Goal: Task Accomplishment & Management: Use online tool/utility

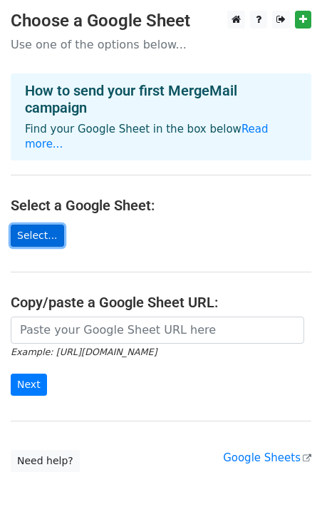
click at [45, 225] on link "Select..." at bounding box center [37, 236] width 53 height 22
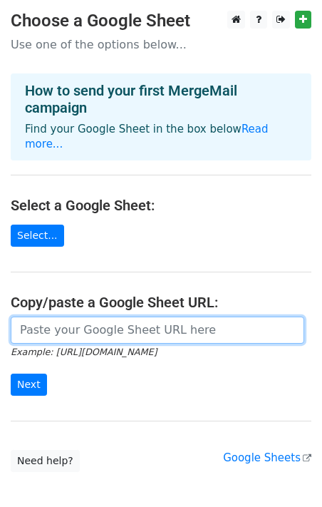
click at [88, 319] on input "url" at bounding box center [158, 330] width 294 height 27
paste input "https://docs.google.com/spreadsheets/d/1zPY6cDOa7G9Lzk89xE8Lt-YR589rrCmh/edit?g…"
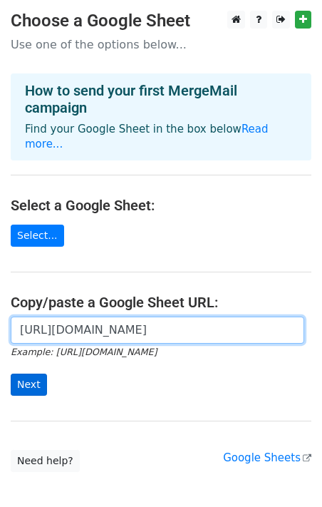
type input "https://docs.google.com/spreadsheets/d/1zPY6cDOa7G9Lzk89xE8Lt-YR589rrCmh/edit?g…"
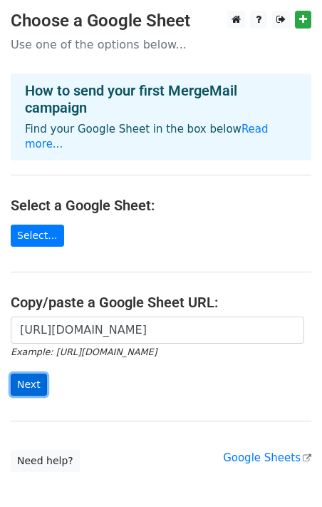
scroll to position [0, 0]
click at [27, 374] on input "Next" at bounding box center [29, 385] width 36 height 22
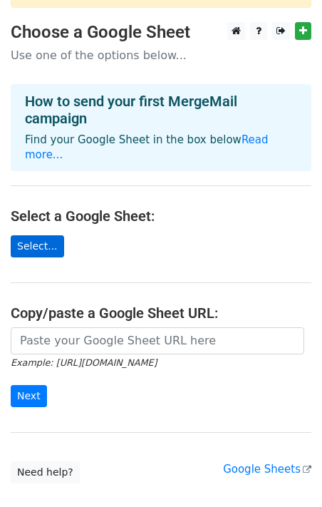
scroll to position [154, 0]
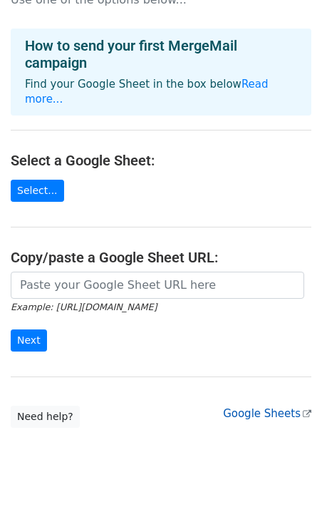
click at [261, 407] on link "Google Sheets" at bounding box center [267, 413] width 88 height 13
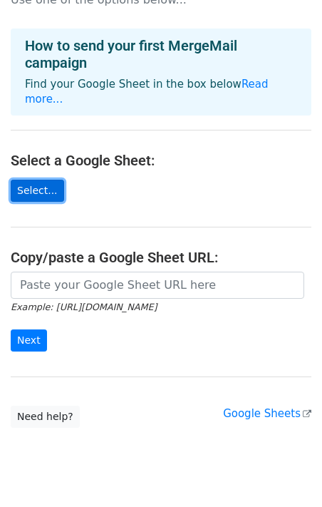
click at [34, 180] on link "Select..." at bounding box center [37, 191] width 53 height 22
click at [24, 180] on link "Select..." at bounding box center [37, 191] width 53 height 22
click at [33, 180] on link "Select..." at bounding box center [37, 191] width 53 height 22
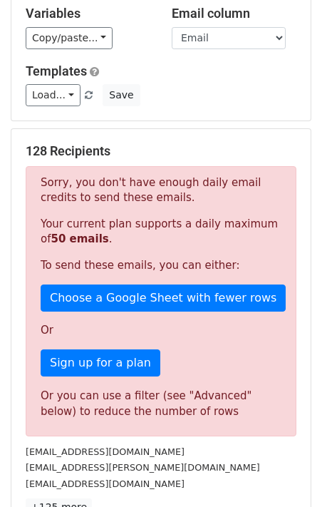
scroll to position [151, 0]
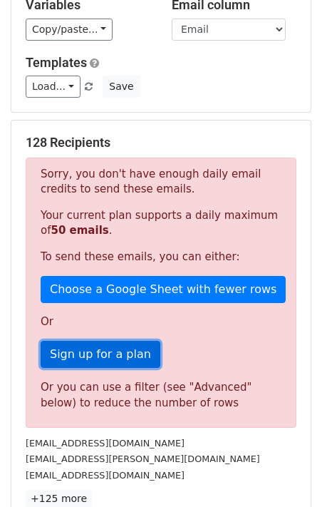
click at [123, 352] on link "Sign up for a plan" at bounding box center [101, 354] width 120 height 27
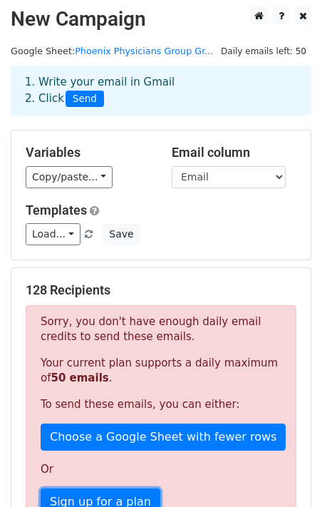
scroll to position [0, 0]
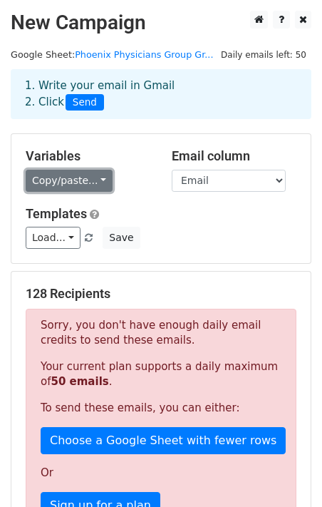
click at [96, 178] on link "Copy/paste..." at bounding box center [69, 181] width 87 height 22
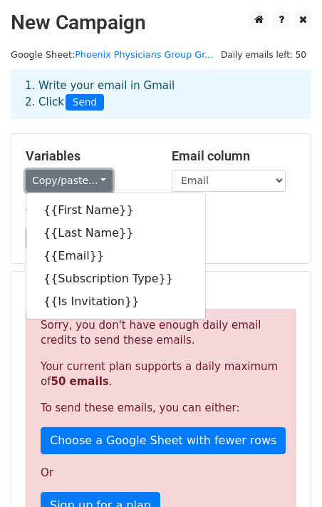
click at [96, 178] on link "Copy/paste..." at bounding box center [69, 181] width 87 height 22
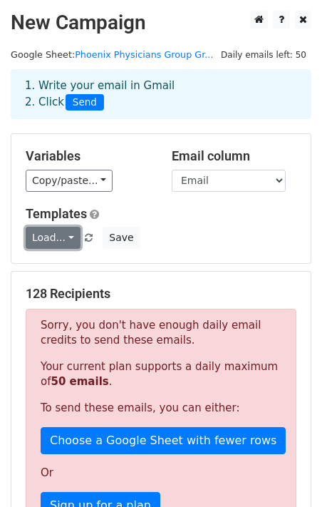
click at [71, 239] on link "Load..." at bounding box center [53, 238] width 55 height 22
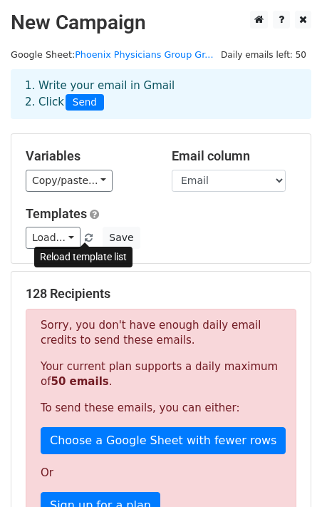
click at [87, 240] on span at bounding box center [89, 238] width 8 height 9
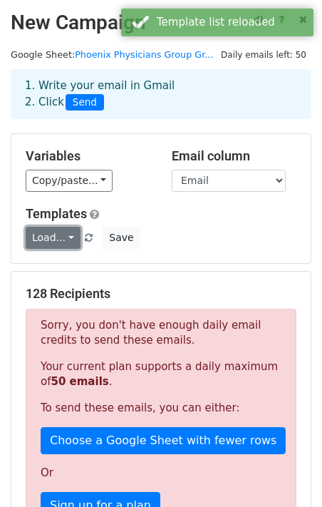
click at [68, 239] on link "Load..." at bounding box center [53, 238] width 55 height 22
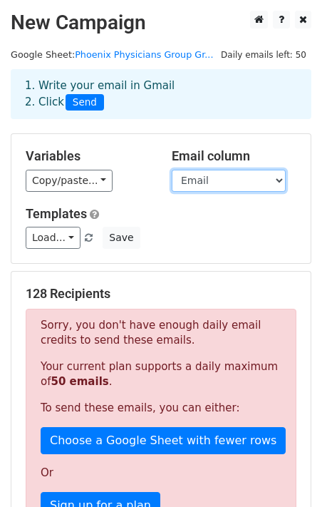
click at [282, 180] on select "First Name Last Name Email Subscription Type Is Invitation" at bounding box center [229, 181] width 114 height 22
click at [172, 170] on select "First Name Last Name Email Subscription Type Is Invitation" at bounding box center [229, 181] width 114 height 22
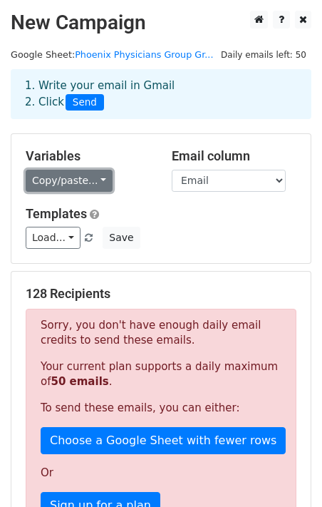
click at [103, 177] on link "Copy/paste..." at bounding box center [69, 181] width 87 height 22
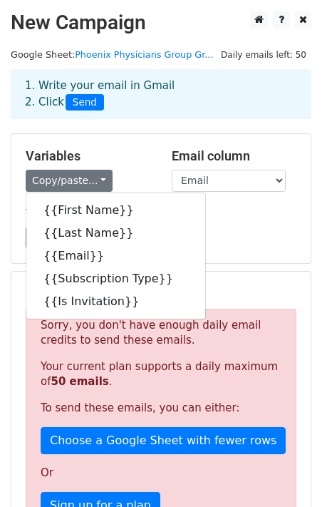
click at [142, 158] on h5 "Variables" at bounding box center [88, 156] width 125 height 16
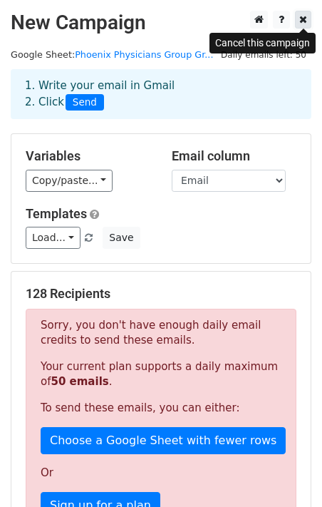
click at [309, 26] on link at bounding box center [303, 20] width 16 height 18
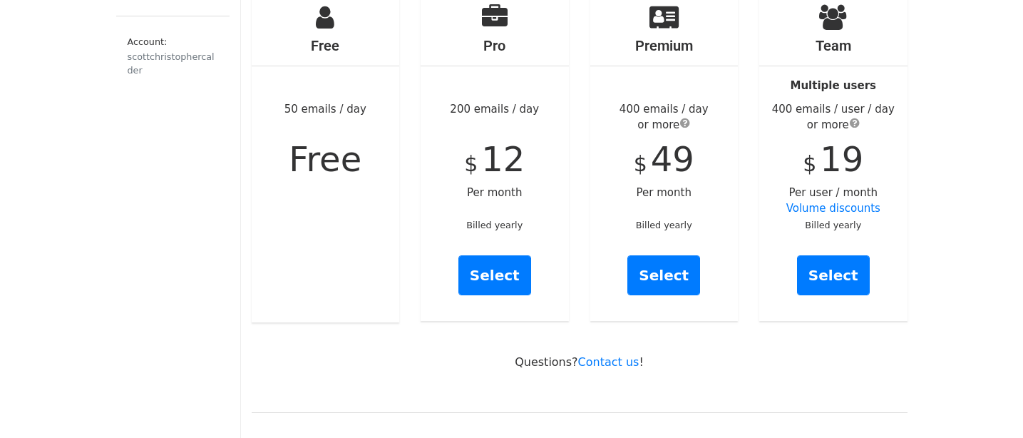
scroll to position [184, 0]
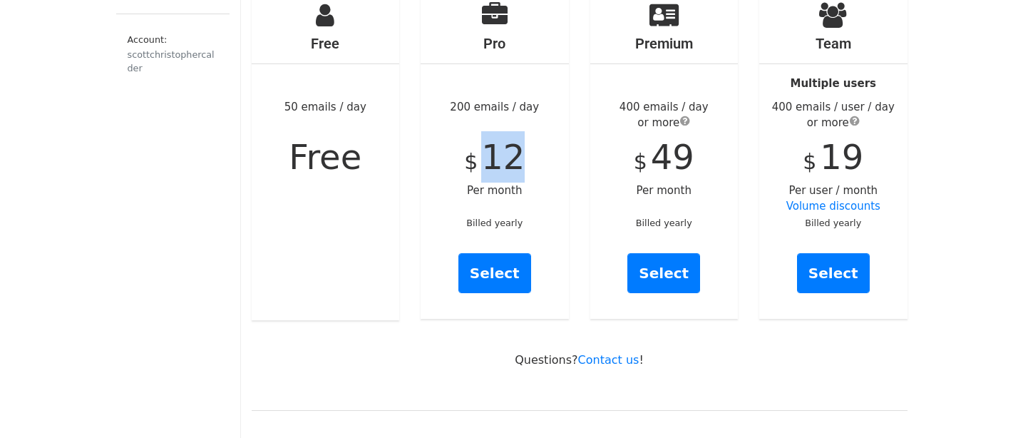
drag, startPoint x: 486, startPoint y: 137, endPoint x: 517, endPoint y: 138, distance: 30.7
click at [517, 138] on span "12" at bounding box center [503, 157] width 44 height 40
click at [516, 138] on span "12" at bounding box center [503, 157] width 44 height 40
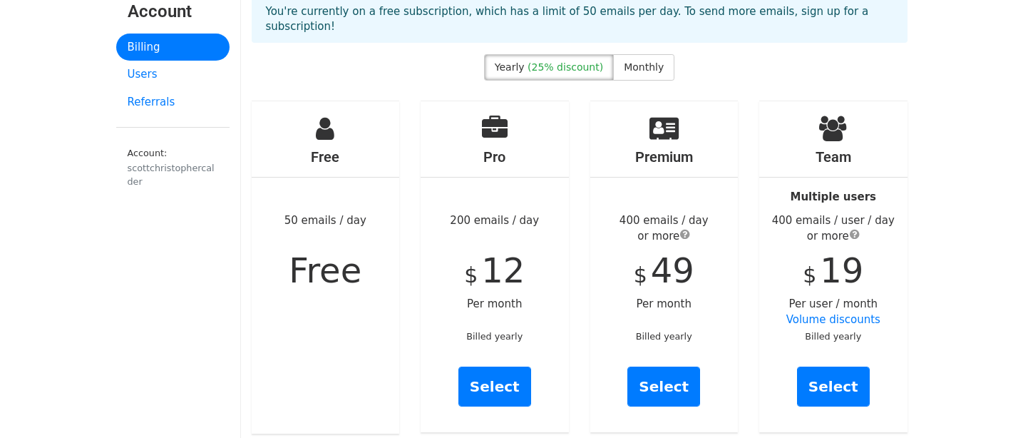
scroll to position [0, 0]
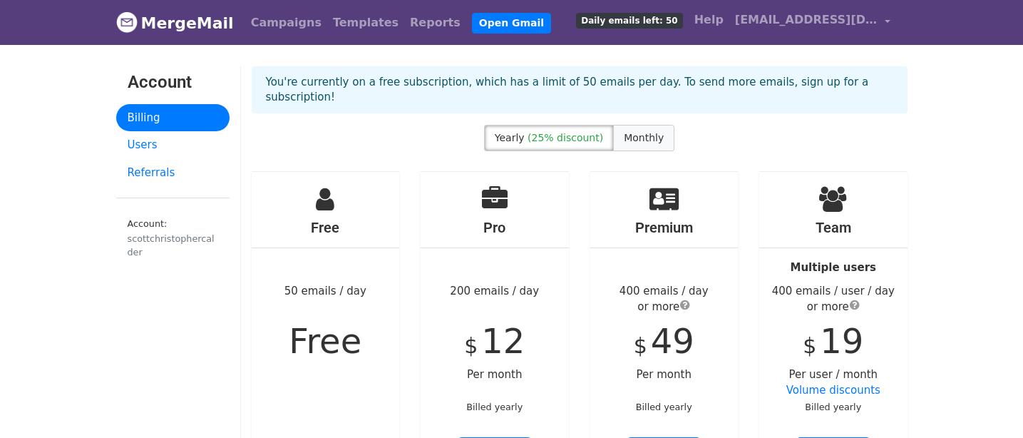
click at [650, 132] on span "Monthly" at bounding box center [644, 137] width 40 height 11
click at [836, 24] on span "scottchristophercalder@gmail.com" at bounding box center [806, 19] width 143 height 17
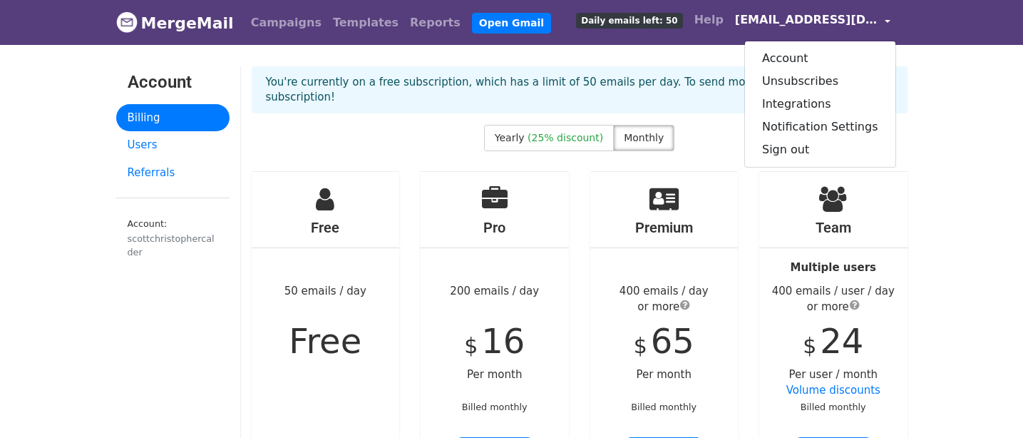
click at [836, 24] on span "scottchristophercalder@gmail.com" at bounding box center [806, 19] width 143 height 17
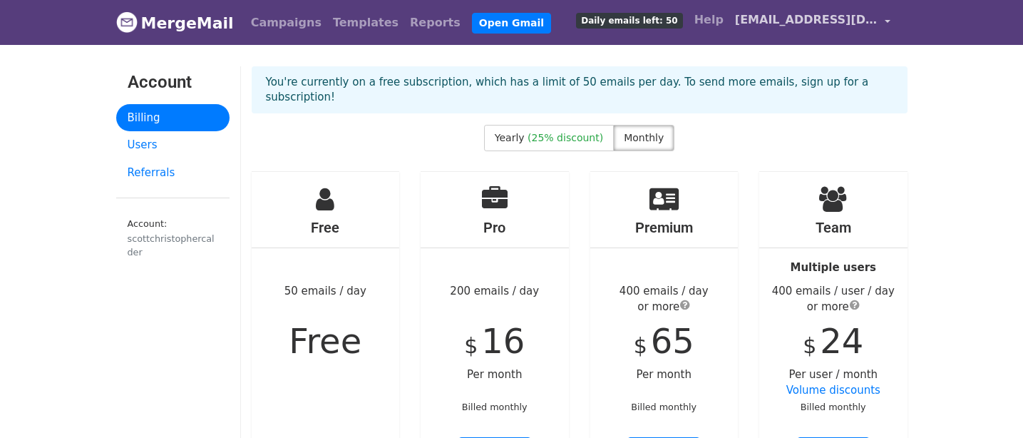
click at [836, 24] on span "scottchristophercalder@gmail.com" at bounding box center [806, 19] width 143 height 17
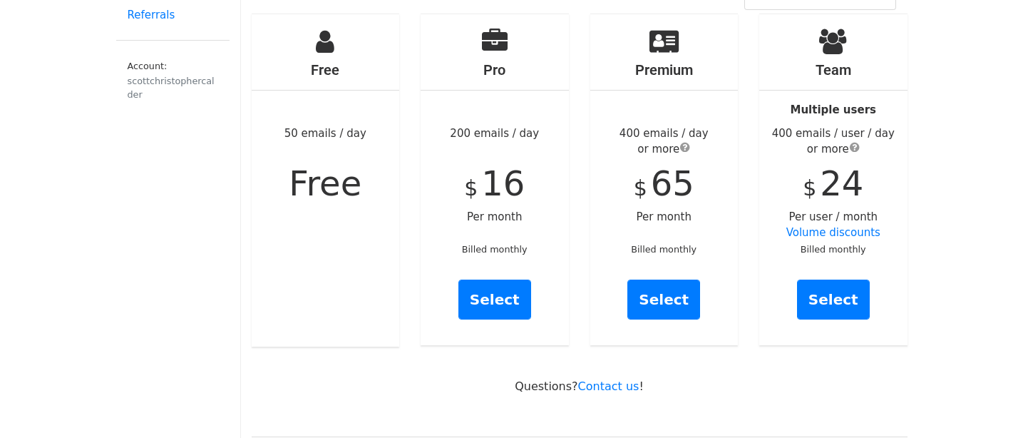
scroll to position [160, 0]
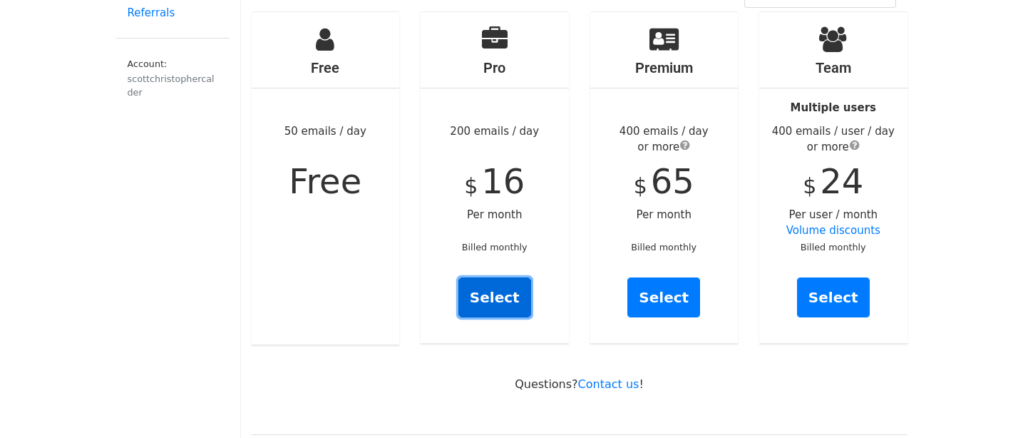
click at [506, 280] on link "Select" at bounding box center [495, 297] width 73 height 40
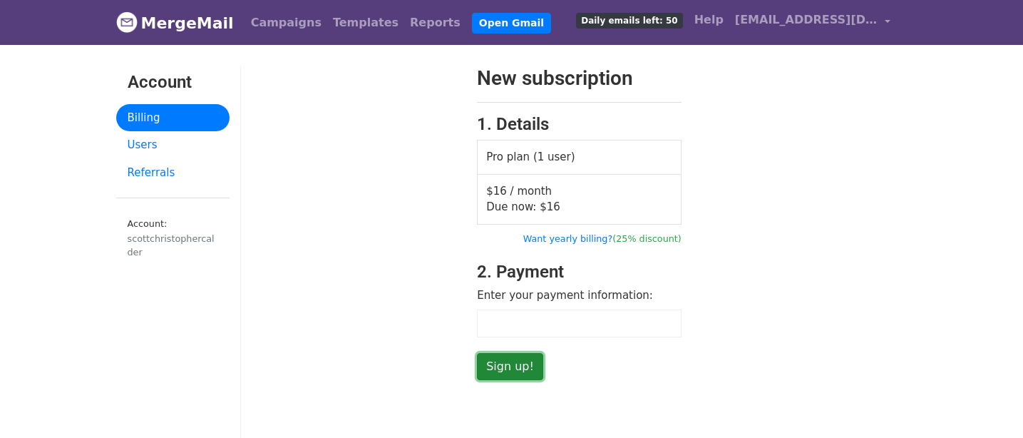
click at [511, 369] on input "Sign up!" at bounding box center [510, 366] width 66 height 27
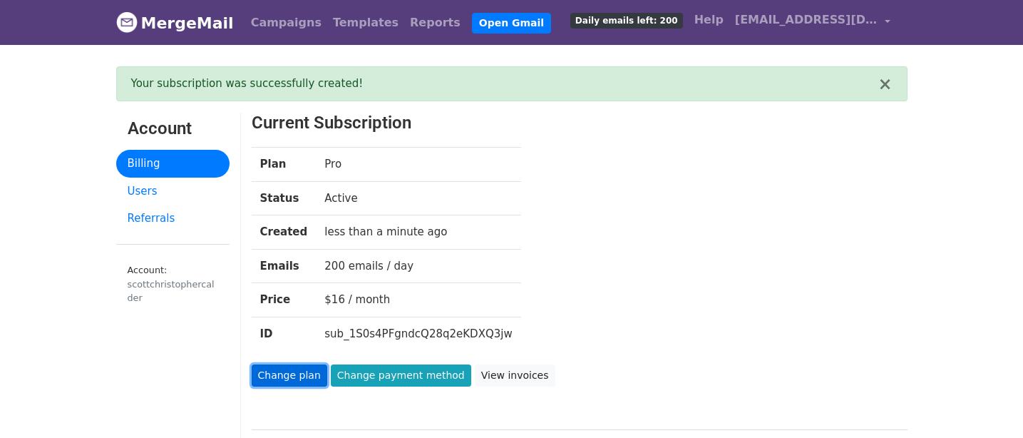
click at [292, 379] on link "Change plan" at bounding box center [290, 375] width 76 height 22
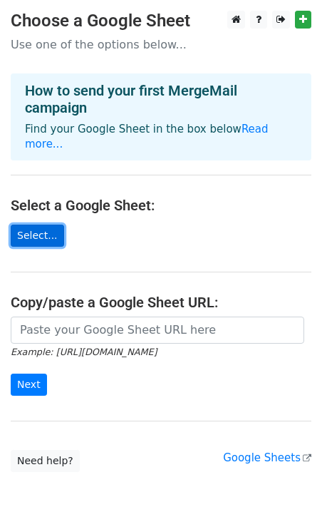
click at [46, 225] on link "Select..." at bounding box center [37, 236] width 53 height 22
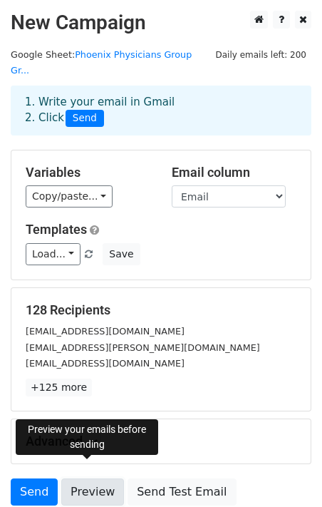
click at [89, 479] on link "Preview" at bounding box center [92, 492] width 63 height 27
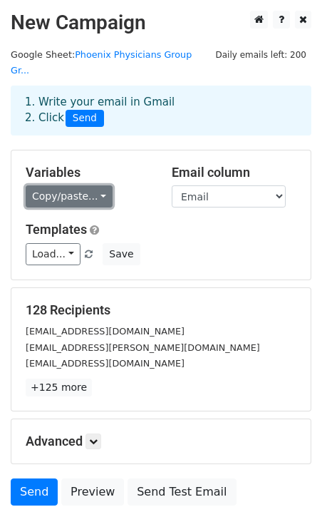
click at [101, 185] on link "Copy/paste..." at bounding box center [69, 196] width 87 height 22
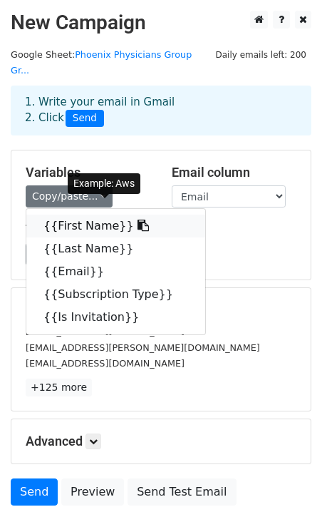
click at [113, 215] on link "{{First Name}}" at bounding box center [115, 226] width 179 height 23
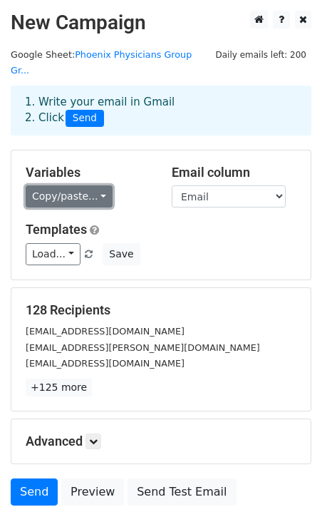
click at [98, 185] on link "Copy/paste..." at bounding box center [69, 196] width 87 height 22
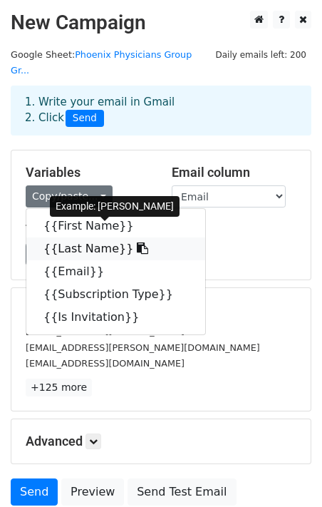
click at [101, 237] on link "{{Last Name}}" at bounding box center [115, 248] width 179 height 23
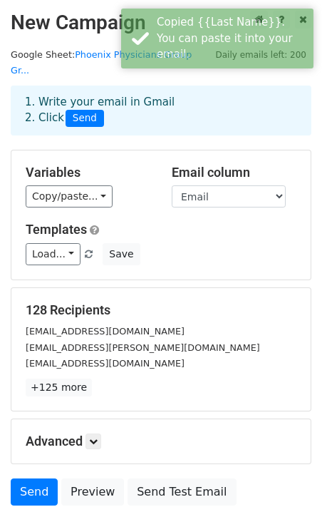
click at [220, 243] on div "Load... Webinar Invitation Order Confirmation Trial Expiration Warning Newslett…" at bounding box center [161, 254] width 292 height 22
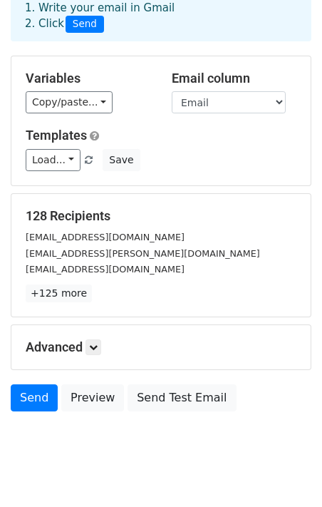
scroll to position [100, 0]
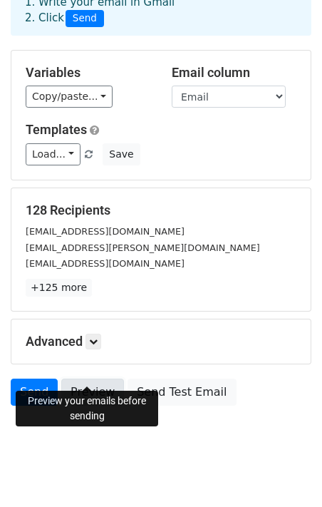
click at [90, 379] on link "Preview" at bounding box center [92, 392] width 63 height 27
click at [91, 337] on icon at bounding box center [93, 341] width 9 height 9
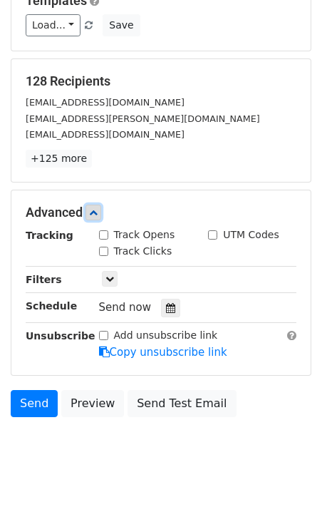
scroll to position [230, 0]
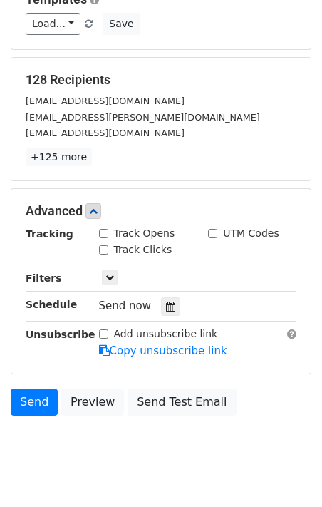
click at [104, 229] on input "Track Opens" at bounding box center [103, 233] width 9 height 9
checkbox input "true"
click at [105, 245] on input "Track Clicks" at bounding box center [103, 249] width 9 height 9
checkbox input "true"
click at [110, 273] on icon at bounding box center [110, 277] width 9 height 9
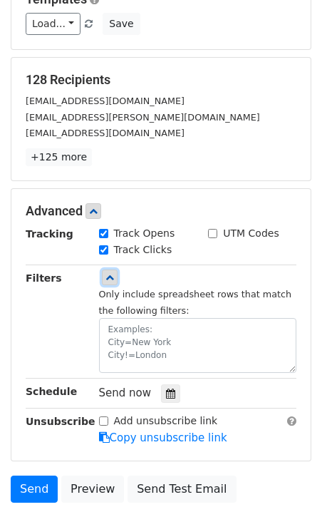
click at [110, 273] on icon at bounding box center [110, 277] width 9 height 9
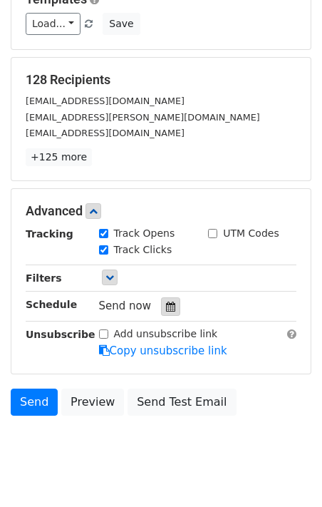
click at [169, 302] on icon at bounding box center [170, 307] width 9 height 10
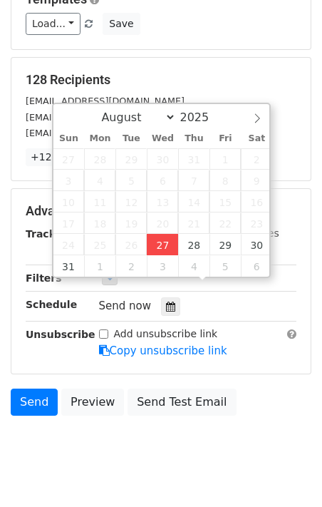
type input "2025-08-27 15:46"
type input "03"
type input "46"
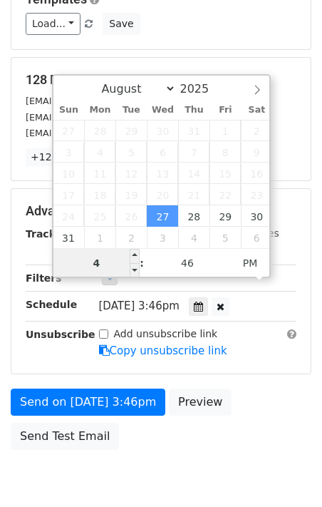
type input "4"
type input "2025-08-27 16:46"
type input "04"
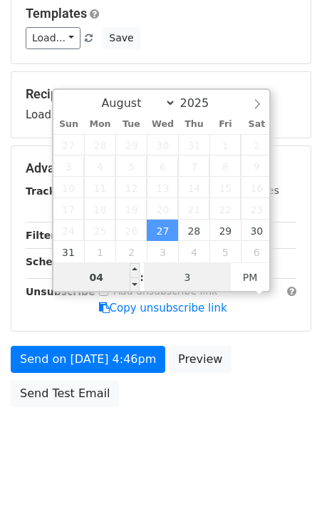
type input "30"
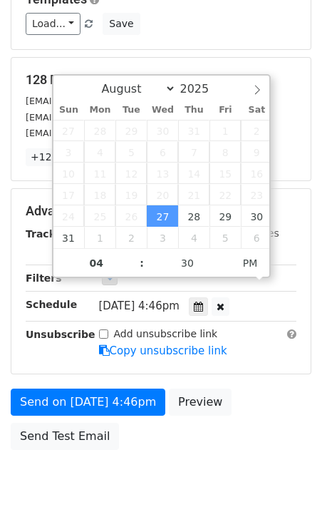
type input "2025-08-27 16:30"
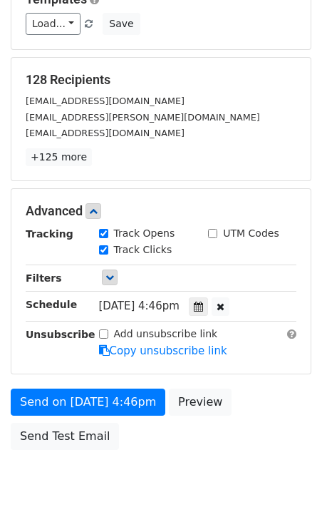
click at [282, 397] on div "Send on Aug 27 at 4:46pm Preview Send Test Email" at bounding box center [161, 423] width 322 height 68
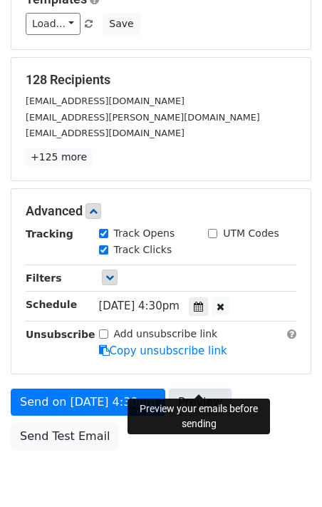
click at [203, 389] on link "Preview" at bounding box center [200, 402] width 63 height 27
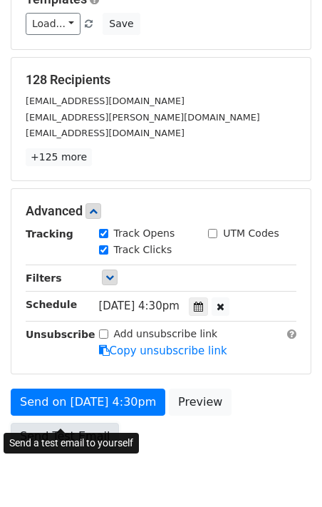
click at [50, 423] on link "Send Test Email" at bounding box center [65, 436] width 108 height 27
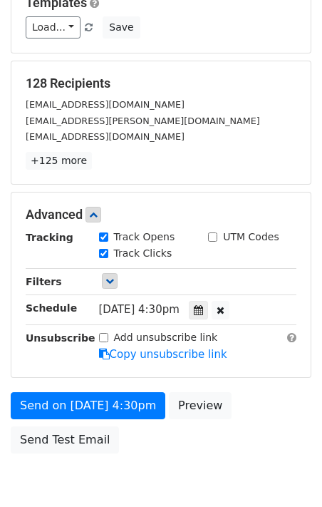
scroll to position [225, 0]
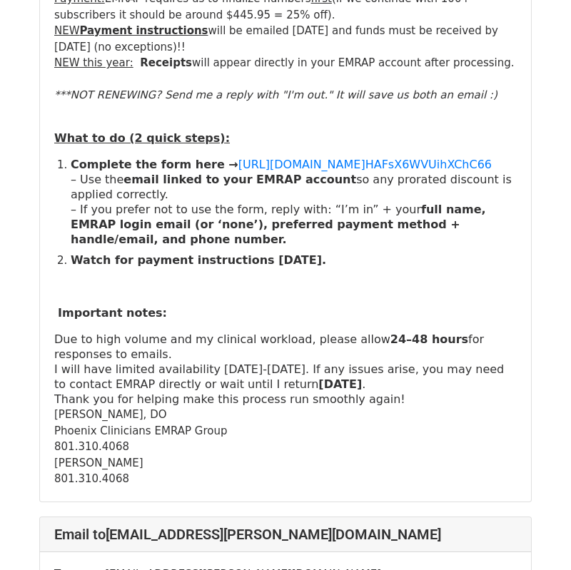
scroll to position [2625, 0]
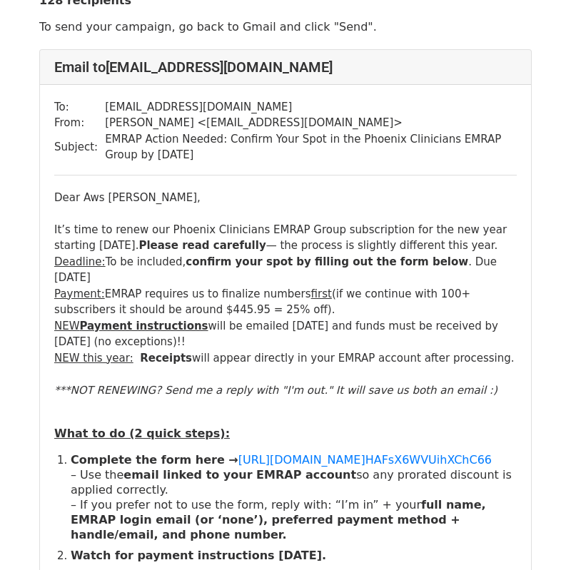
scroll to position [67, 0]
